Goal: Task Accomplishment & Management: Complete application form

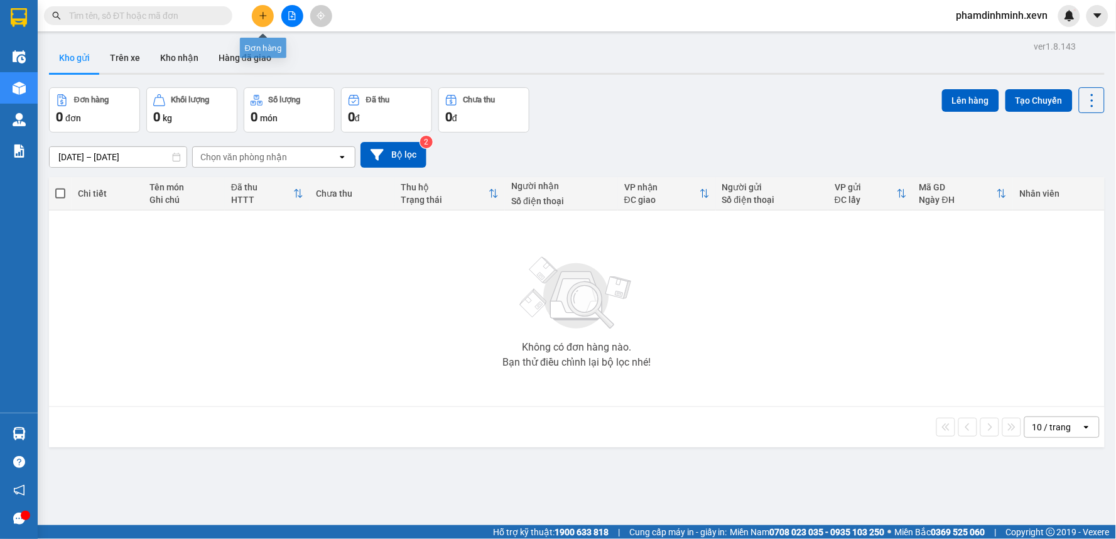
click at [258, 10] on button at bounding box center [263, 16] width 22 height 22
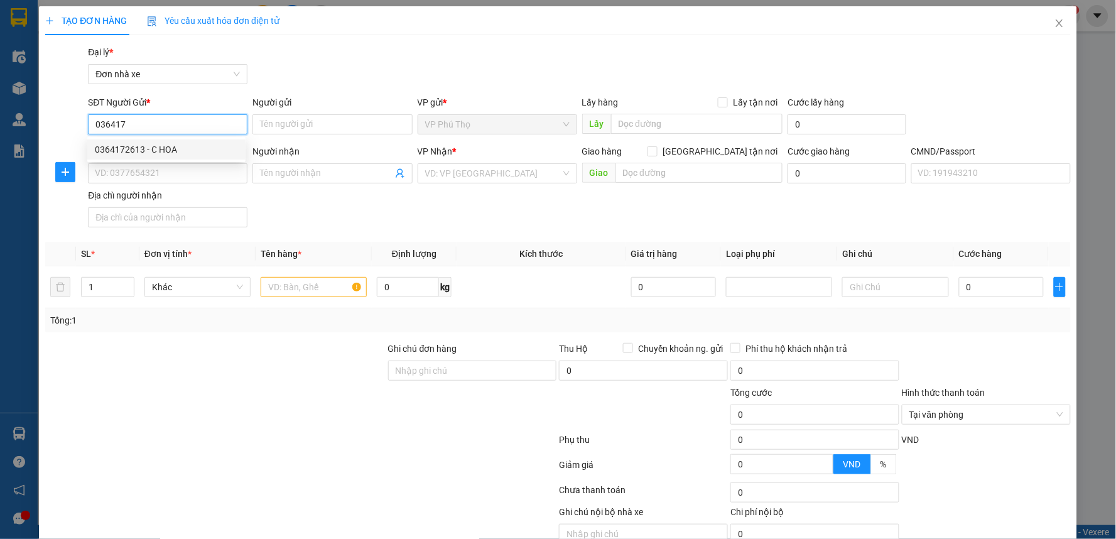
click at [167, 145] on div "0364172613 - C HOA" at bounding box center [166, 150] width 143 height 14
type input "0364172613"
type input "C HOA"
type input "0369058397"
type input "SƠN"
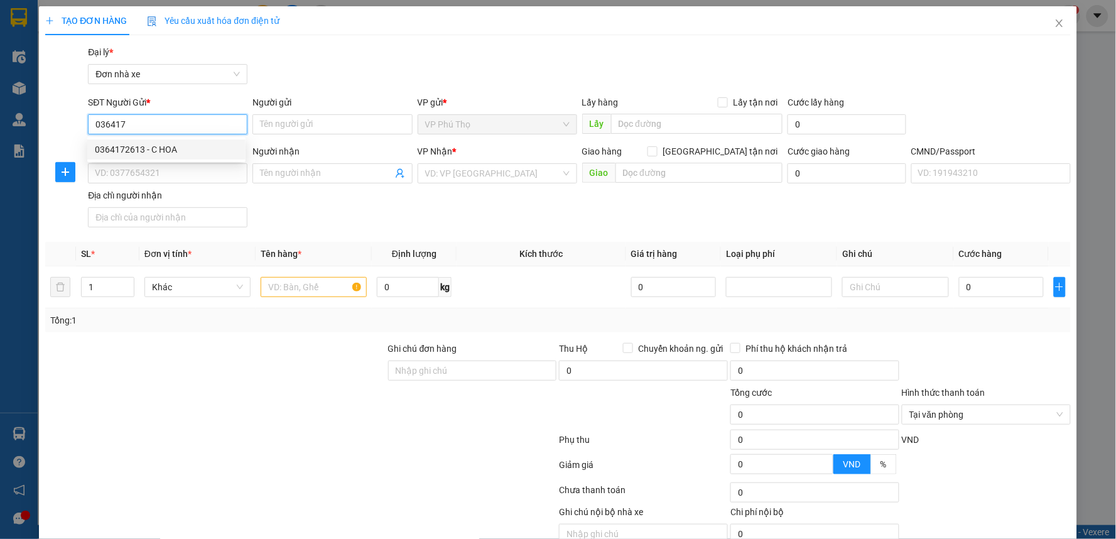
type input "025204007717 [PERSON_NAME]"
type input "0364172613"
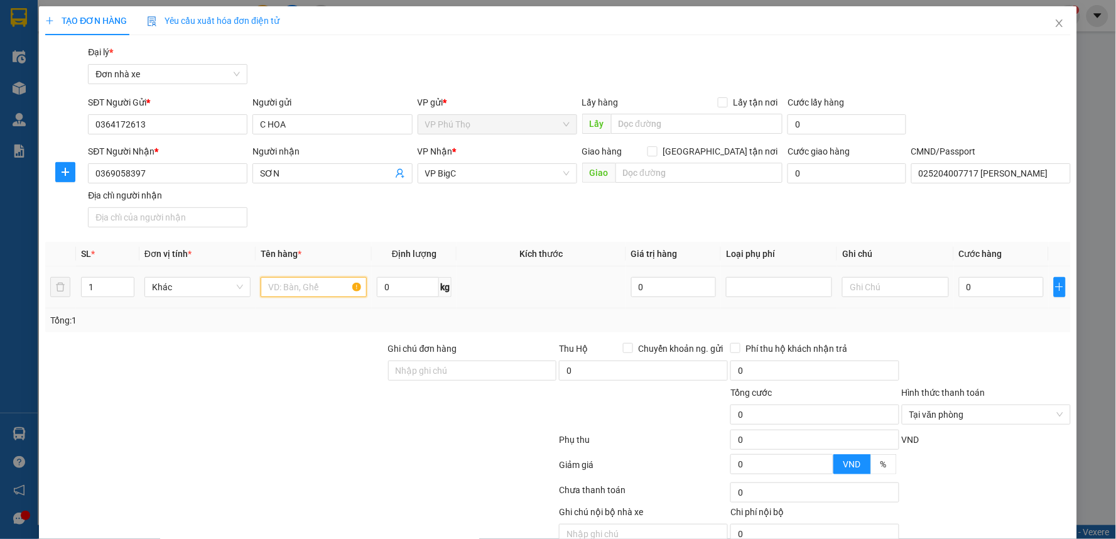
click at [304, 291] on input "text" at bounding box center [314, 287] width 106 height 20
type input "d"
type input "đồ ăn"
click at [402, 284] on input "0" at bounding box center [408, 287] width 62 height 20
type input "13"
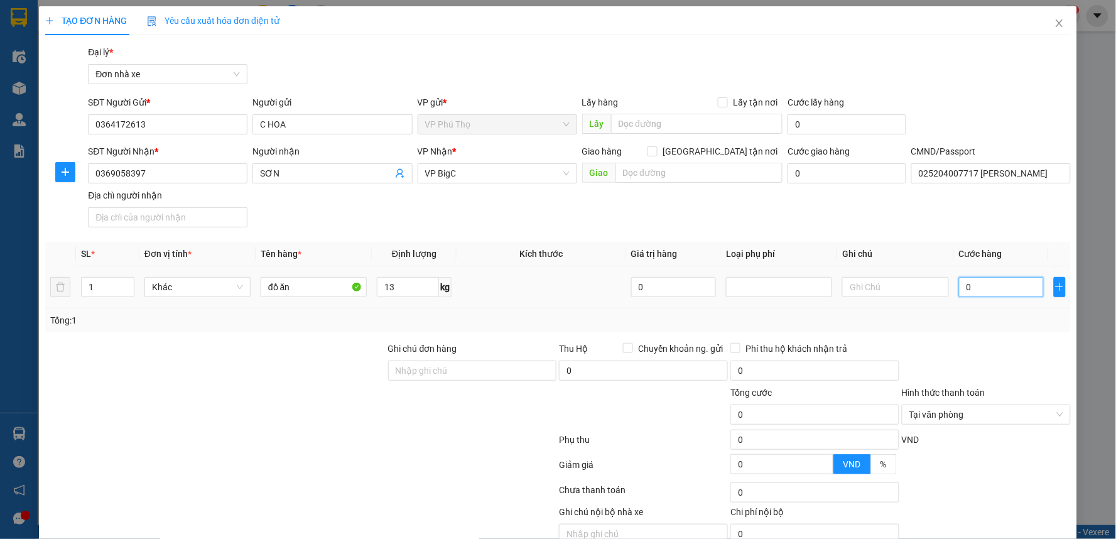
click at [982, 290] on input "0" at bounding box center [1001, 287] width 85 height 20
type input "4"
type input "40"
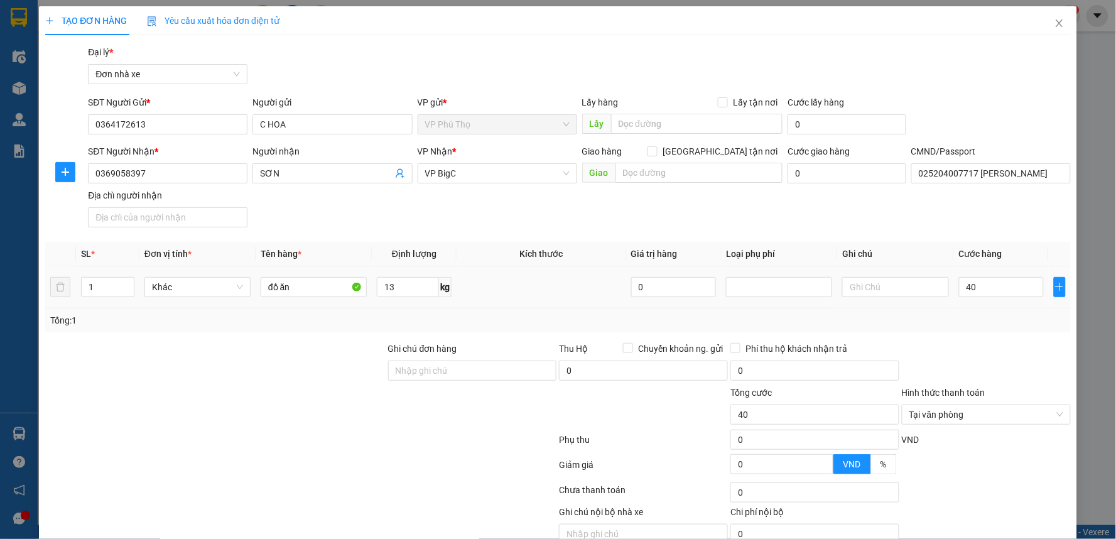
type input "40.000"
click at [1009, 328] on div "Tổng: 1" at bounding box center [558, 320] width 1026 height 24
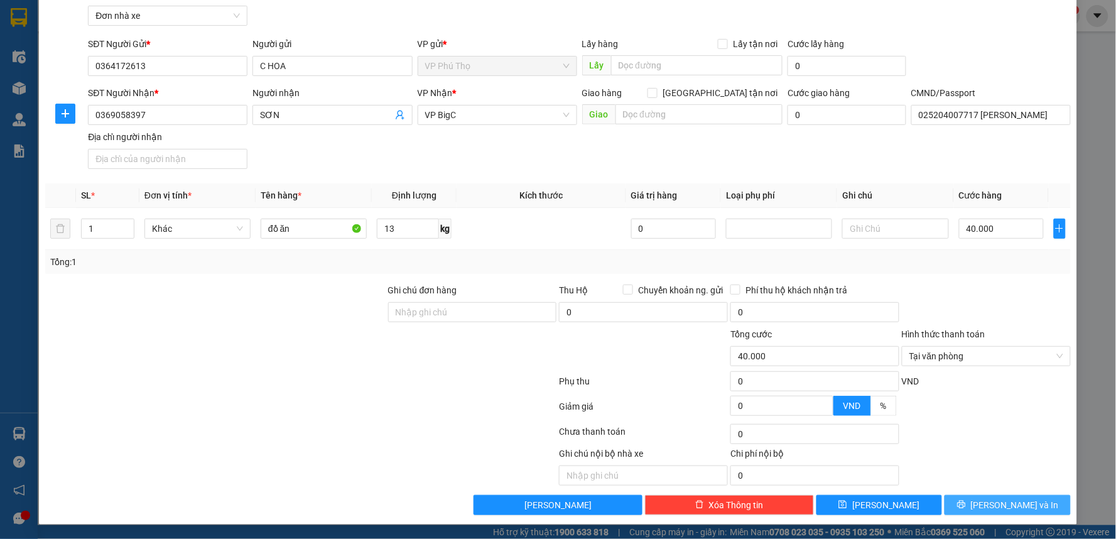
click at [1005, 507] on span "Lưu và In" at bounding box center [1015, 505] width 88 height 14
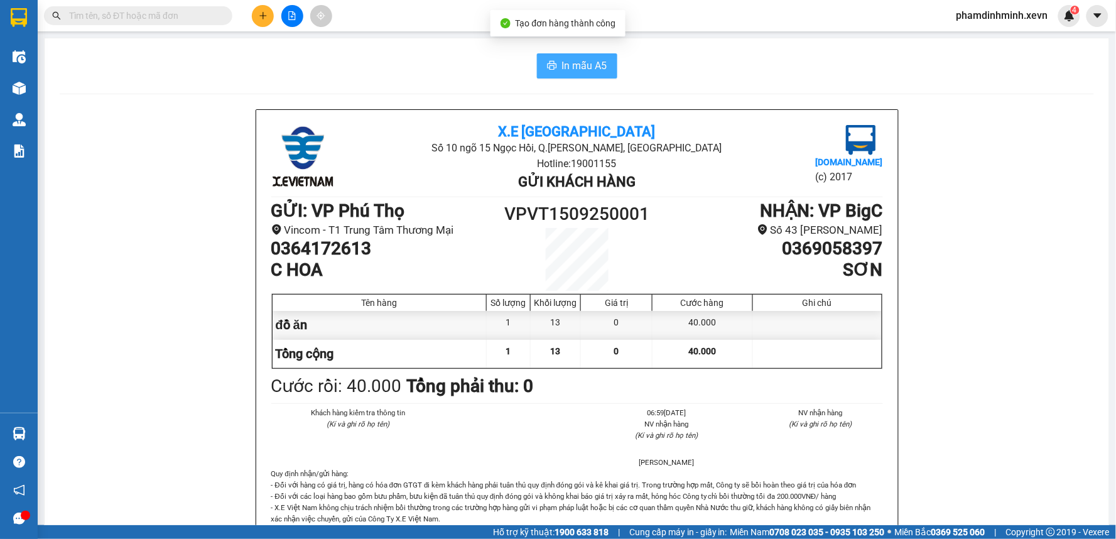
click at [609, 59] on button "In mẫu A5" at bounding box center [577, 65] width 80 height 25
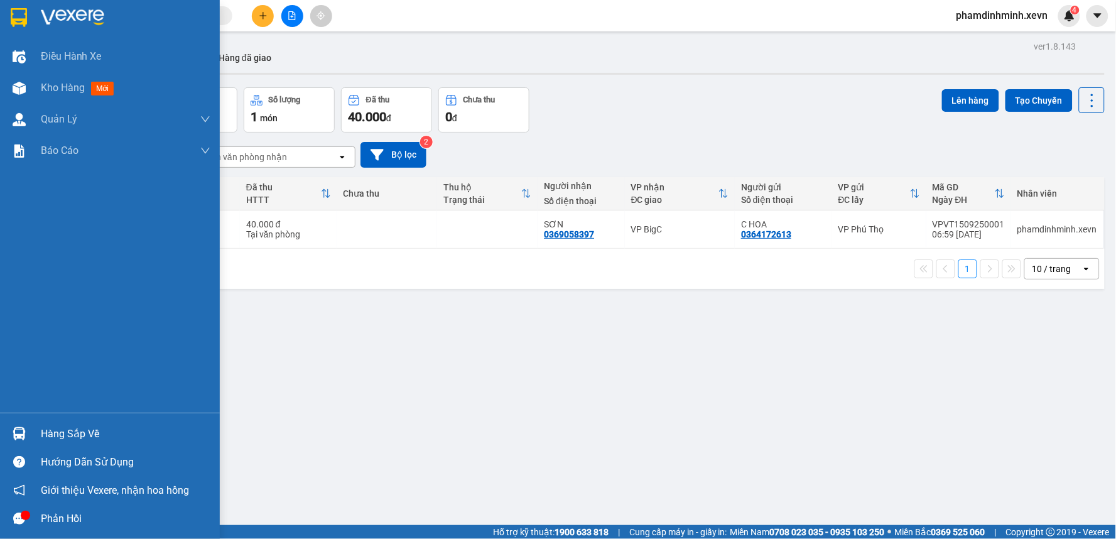
click at [21, 436] on img at bounding box center [19, 433] width 13 height 13
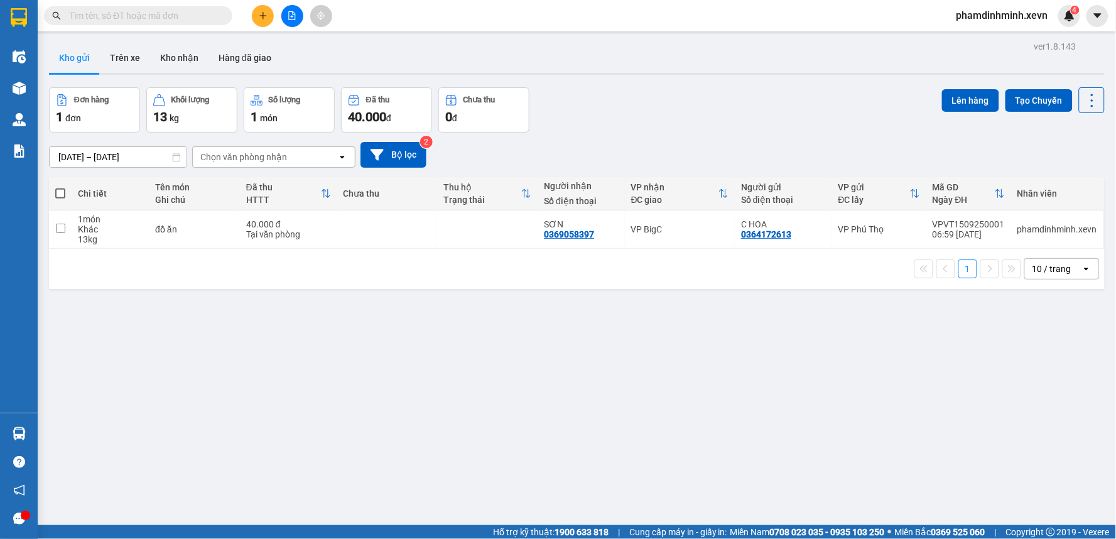
drag, startPoint x: 278, startPoint y: 62, endPoint x: 266, endPoint y: 29, distance: 35.0
click at [278, 61] on section "Kết quả tìm kiếm ( 0 ) Bộ lọc No Data phamdinhminh.xevn 4 Điều hành xe Kho hàng…" at bounding box center [558, 269] width 1116 height 539
click at [264, 16] on icon "plus" at bounding box center [263, 15] width 9 height 9
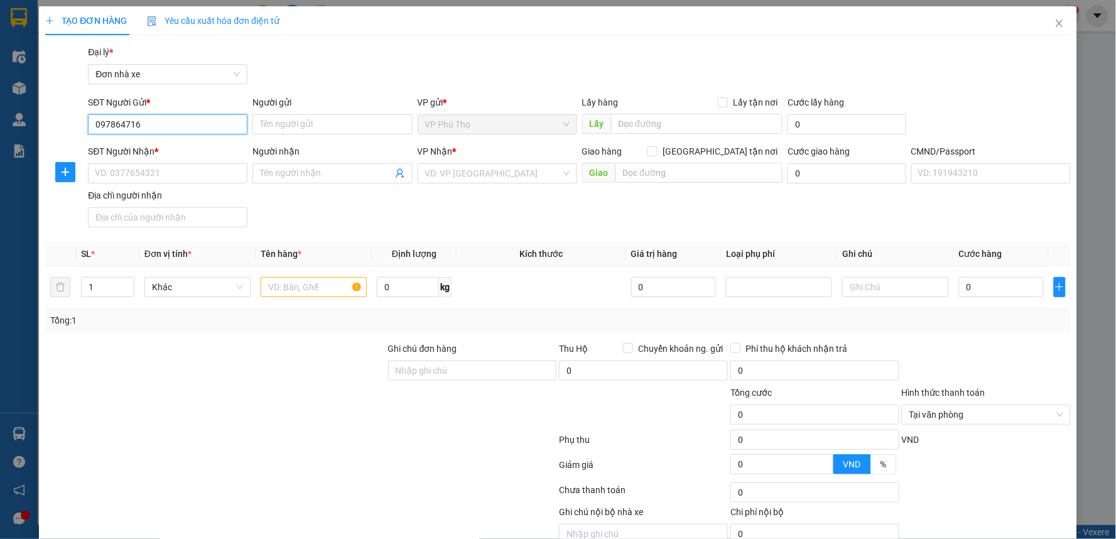
type input "0978647168"
click at [173, 144] on div "0978647168 - Cô HÀ" at bounding box center [166, 150] width 143 height 14
type input "Cô HÀ"
type input "0941001975"
type input "TRỌNG"
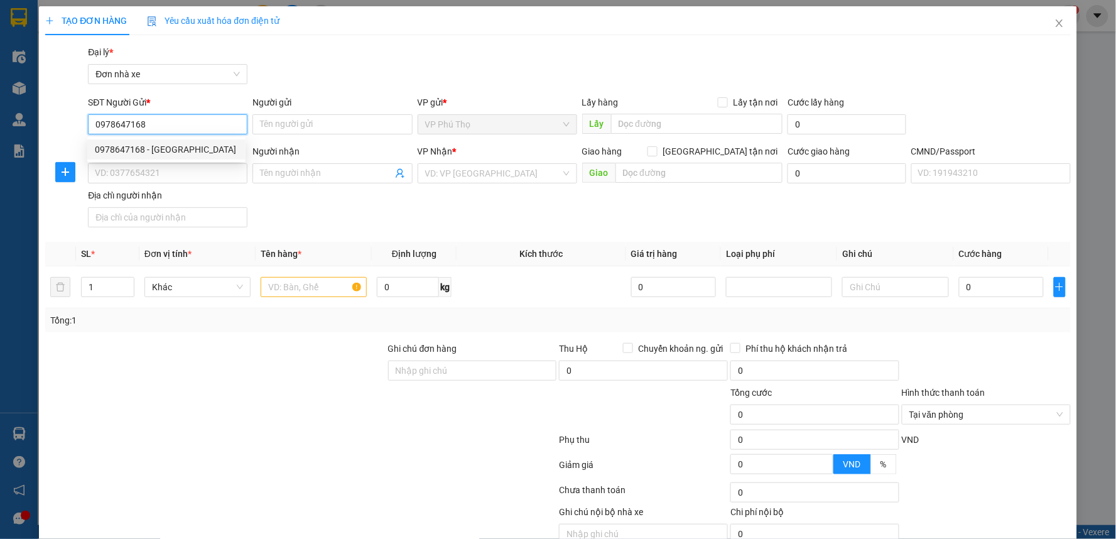
type input "002075003785-NGUYỄN BÌNH TRỌNG 1975"
type input "0978647168"
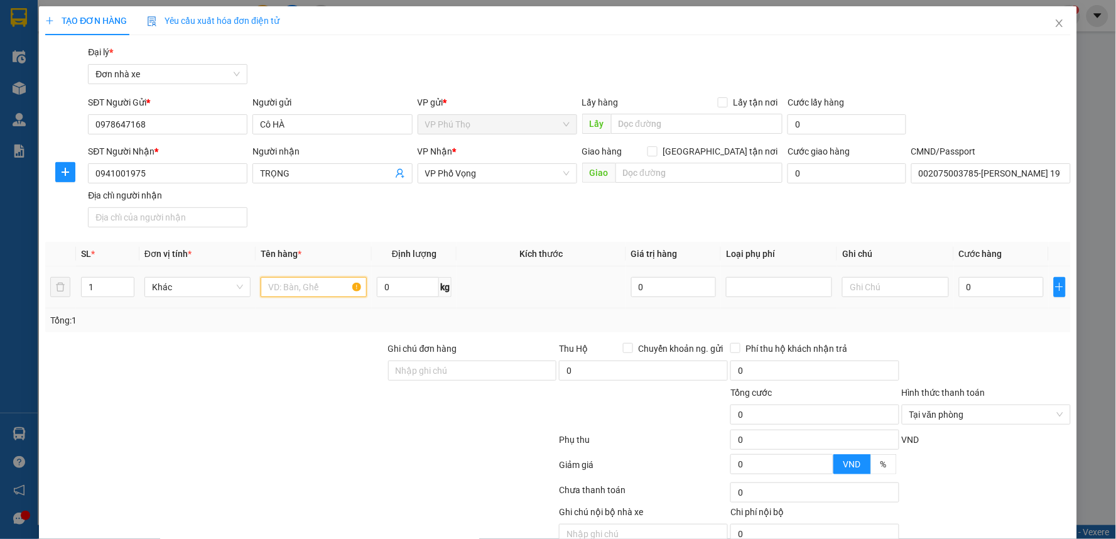
click at [297, 278] on input "text" at bounding box center [314, 287] width 106 height 20
type input "d"
type input "đồ ăn"
click at [396, 281] on input "0" at bounding box center [408, 287] width 62 height 20
type input "13"
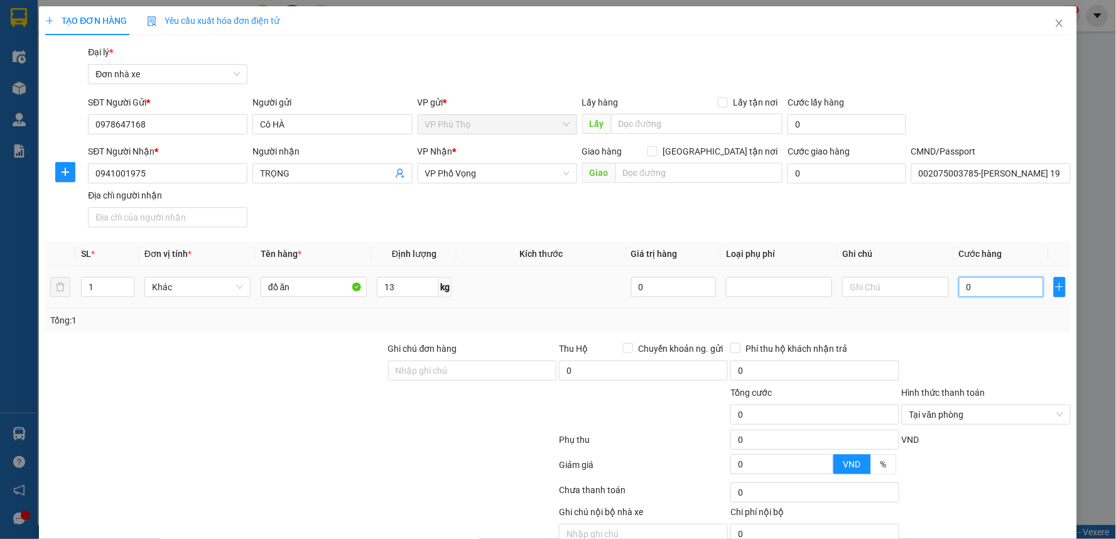
click at [986, 289] on input "0" at bounding box center [1001, 287] width 85 height 20
type input "4"
type input "40"
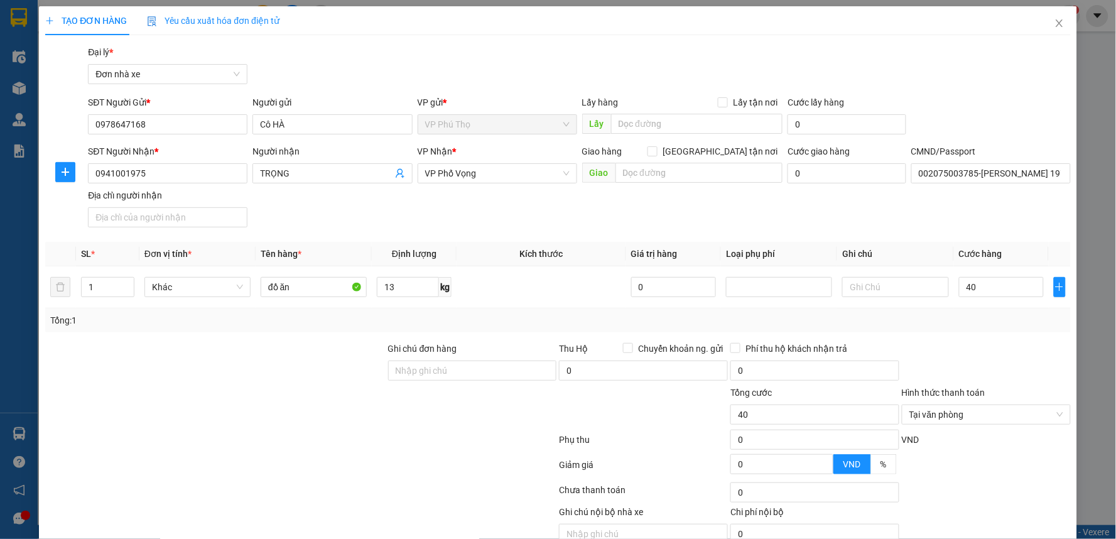
type input "40.000"
click at [982, 344] on div "Transit Pickup Surcharge Ids Transit Deliver Surcharge Ids Transit Deliver Surc…" at bounding box center [558, 309] width 1026 height 528
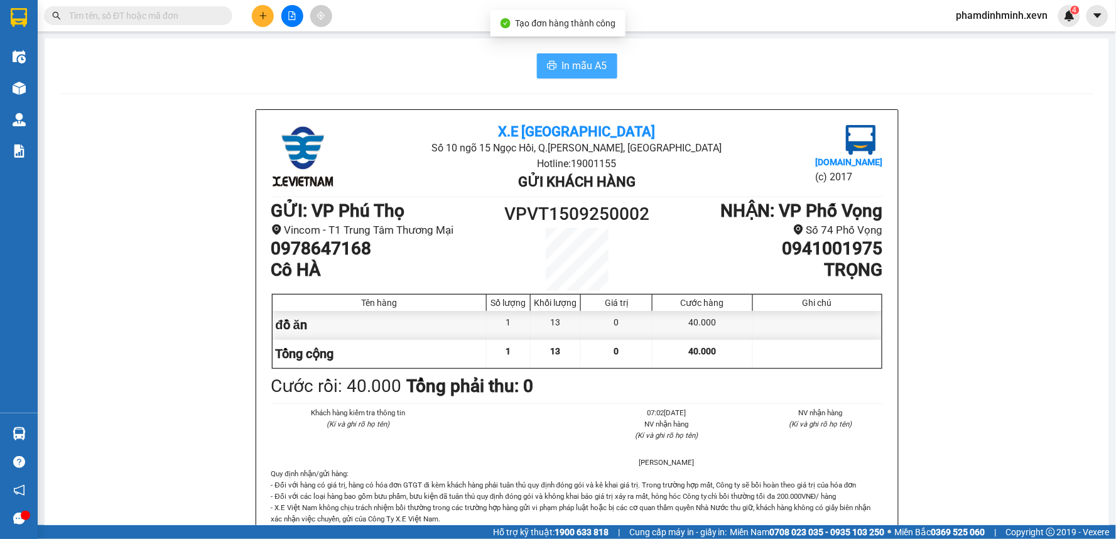
click at [547, 67] on icon "printer" at bounding box center [552, 65] width 10 height 10
